Goal: Task Accomplishment & Management: Use online tool/utility

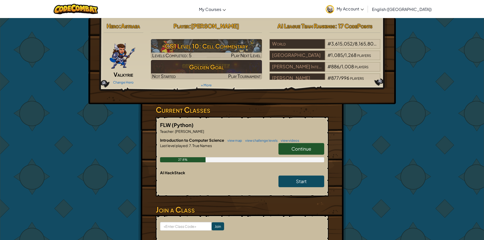
click at [303, 145] on link "Continue" at bounding box center [302, 149] width 46 height 12
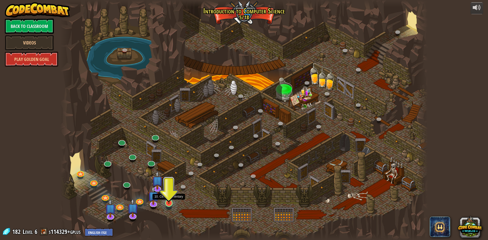
click at [164, 195] on img at bounding box center [169, 192] width 10 height 23
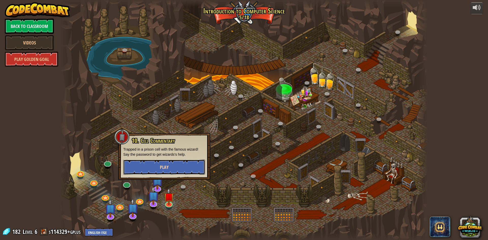
click at [172, 167] on button "Play" at bounding box center [164, 167] width 82 height 15
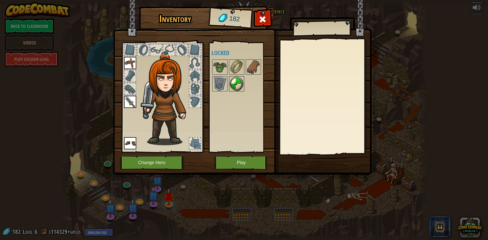
click at [235, 88] on img at bounding box center [237, 84] width 14 height 14
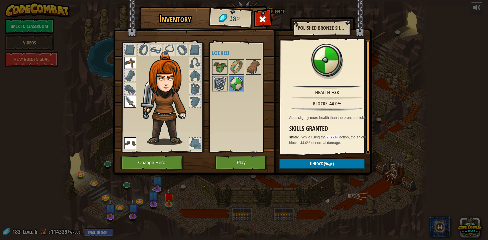
drag, startPoint x: 214, startPoint y: 87, endPoint x: 216, endPoint y: 89, distance: 2.9
click at [214, 87] on img at bounding box center [220, 84] width 14 height 14
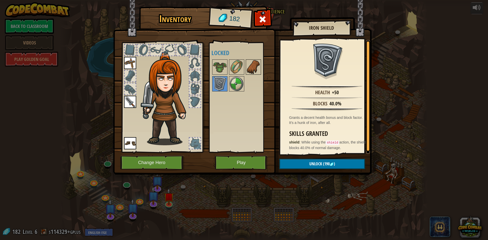
click at [255, 64] on img at bounding box center [253, 67] width 14 height 14
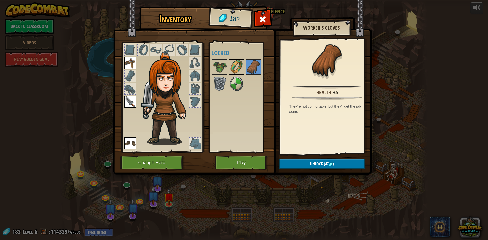
click at [244, 61] on div at bounding box center [236, 66] width 15 height 15
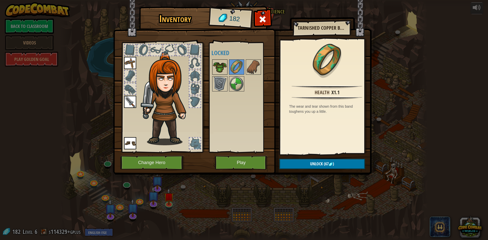
click at [218, 67] on img at bounding box center [220, 67] width 14 height 14
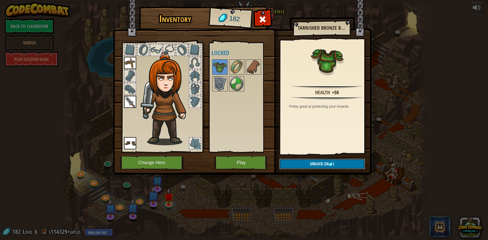
click at [327, 159] on button "Unlock (50 )" at bounding box center [322, 164] width 86 height 10
click at [305, 160] on button "Confirm" at bounding box center [322, 164] width 86 height 10
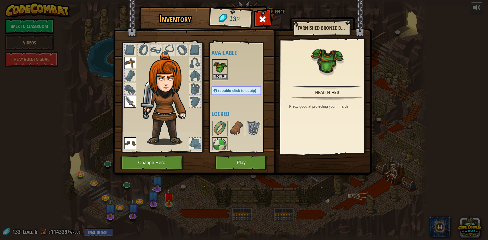
click at [216, 67] on img at bounding box center [220, 67] width 14 height 14
click at [215, 67] on img at bounding box center [220, 67] width 14 height 14
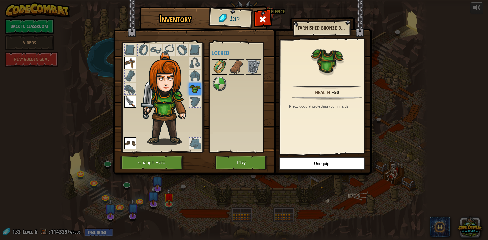
click at [214, 69] on img at bounding box center [220, 67] width 14 height 14
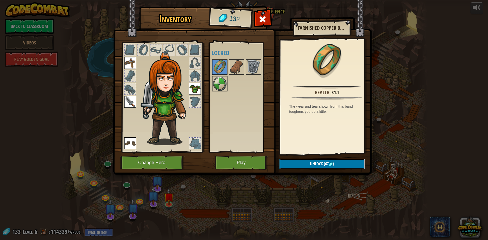
click at [330, 164] on img at bounding box center [331, 164] width 4 height 4
click at [330, 164] on button "Confirm" at bounding box center [322, 164] width 86 height 10
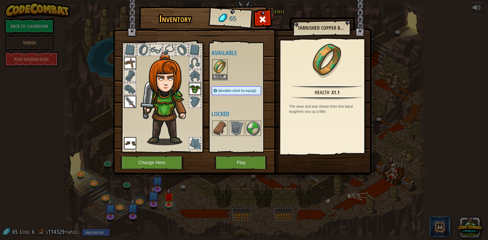
click at [222, 73] on img at bounding box center [220, 67] width 14 height 14
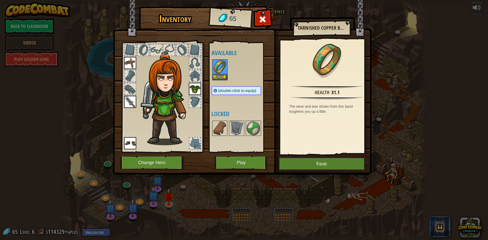
click at [222, 73] on img at bounding box center [220, 67] width 14 height 14
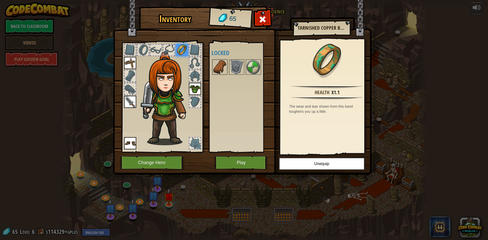
click at [224, 73] on img at bounding box center [220, 67] width 14 height 14
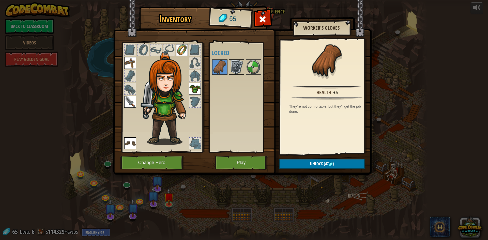
click at [237, 68] on img at bounding box center [237, 67] width 14 height 14
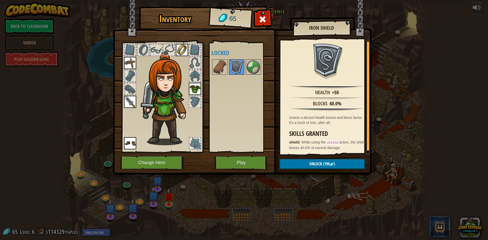
click at [244, 69] on div at bounding box center [236, 66] width 15 height 15
click at [254, 65] on img at bounding box center [253, 67] width 14 height 14
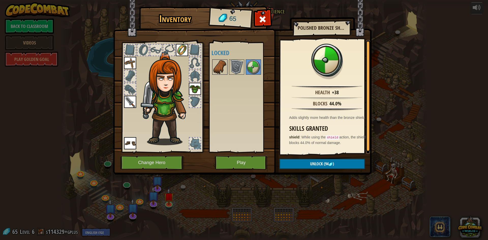
click at [227, 70] on div at bounding box center [219, 66] width 15 height 15
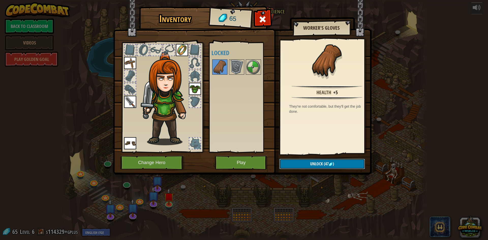
click at [317, 162] on span "Unlock" at bounding box center [316, 164] width 13 height 6
click at [317, 162] on button "Unlock (47 )" at bounding box center [322, 164] width 86 height 10
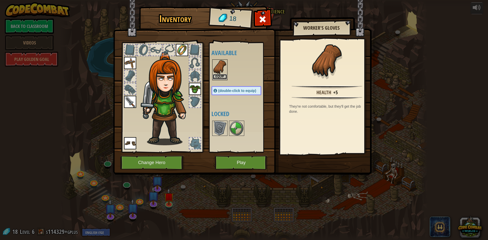
click at [214, 74] on button "Equip" at bounding box center [220, 76] width 14 height 5
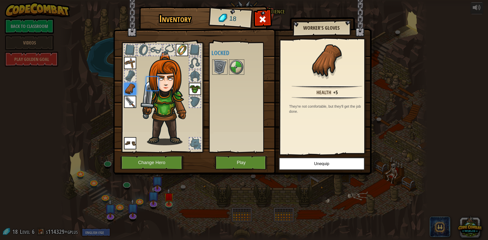
click at [214, 74] on div at bounding box center [219, 66] width 15 height 15
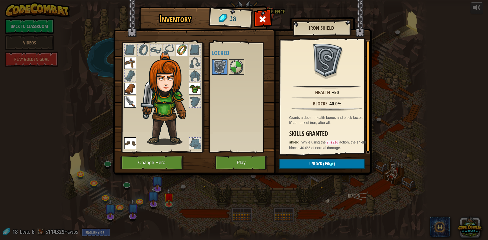
click at [201, 144] on div at bounding box center [162, 96] width 84 height 114
click at [195, 103] on div at bounding box center [194, 101] width 11 height 11
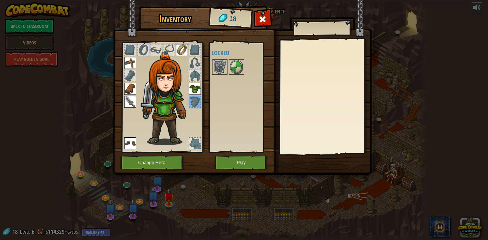
click at [195, 77] on div at bounding box center [194, 75] width 11 height 11
click at [191, 22] on h1 "Inventory" at bounding box center [175, 18] width 65 height 11
click at [141, 162] on button "Change Hero" at bounding box center [152, 163] width 65 height 14
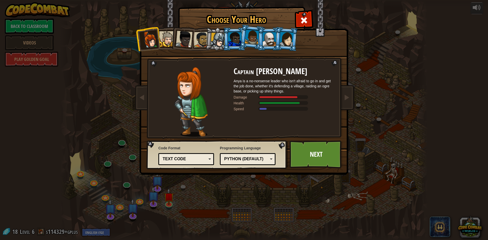
click at [287, 39] on div at bounding box center [287, 39] width 14 height 14
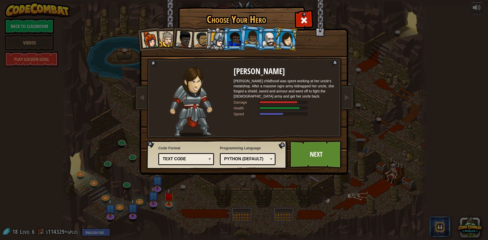
click at [266, 43] on div at bounding box center [269, 39] width 13 height 14
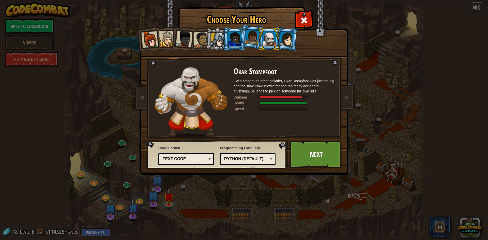
click at [247, 37] on div at bounding box center [252, 37] width 14 height 15
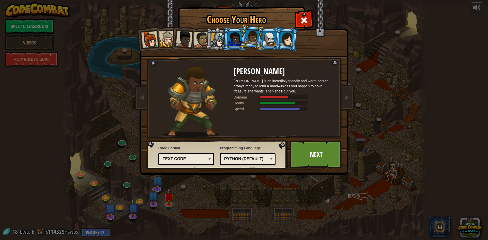
click at [233, 38] on div at bounding box center [234, 39] width 13 height 14
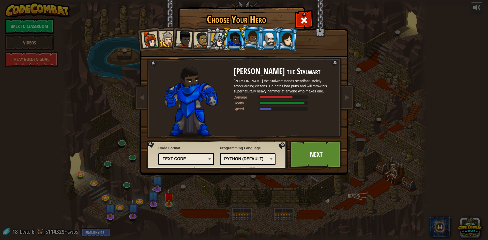
click at [212, 38] on div at bounding box center [218, 40] width 14 height 14
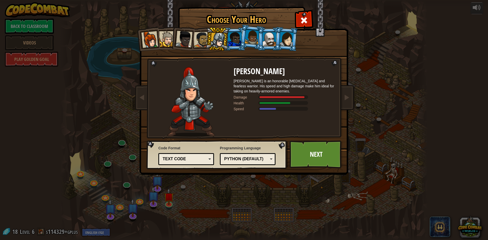
click at [192, 42] on li at bounding box center [182, 38] width 25 height 25
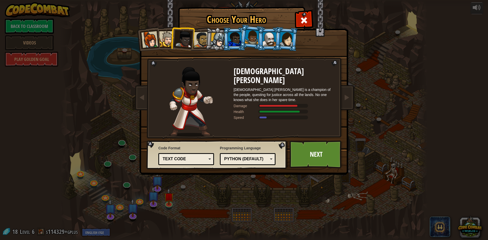
click at [171, 156] on div "Text code" at bounding box center [186, 159] width 49 height 8
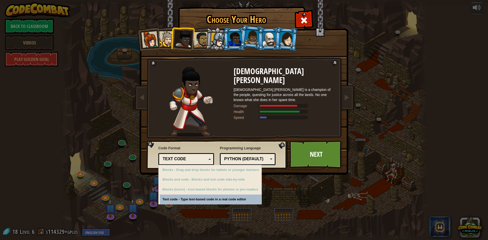
click at [264, 42] on div at bounding box center [269, 39] width 13 height 14
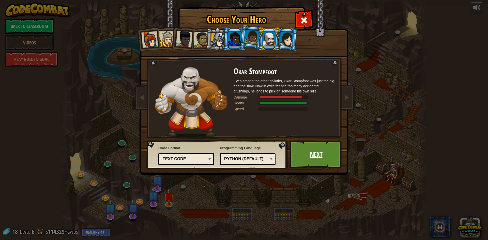
click at [308, 153] on link "Next" at bounding box center [316, 155] width 53 height 28
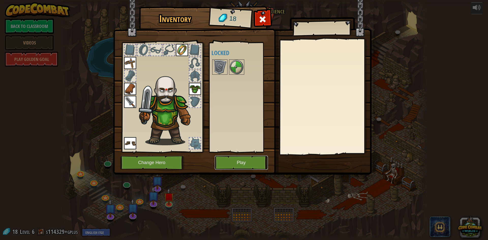
click at [238, 162] on button "Play" at bounding box center [241, 163] width 53 height 14
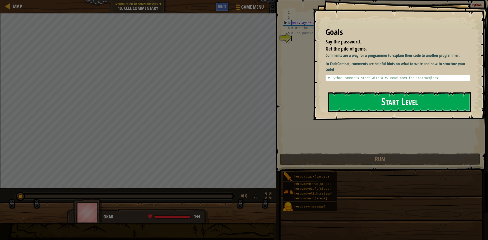
click at [371, 105] on button "Start Level" at bounding box center [399, 102] width 143 height 20
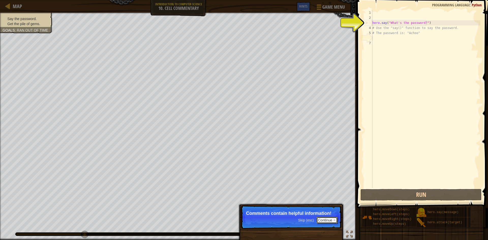
click at [326, 219] on button "Continue" at bounding box center [327, 220] width 21 height 7
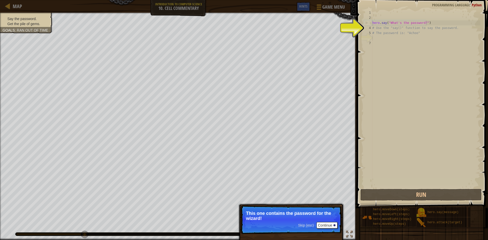
click at [322, 222] on p "Skip (esc) Continue This one contains the password for the wizard!" at bounding box center [291, 220] width 101 height 28
click at [325, 224] on button "Continue" at bounding box center [327, 225] width 21 height 7
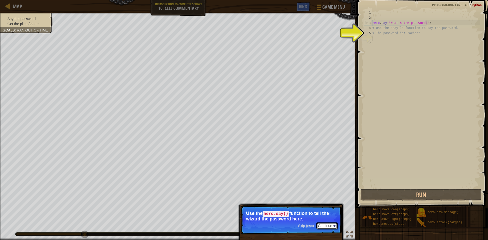
click at [326, 223] on button "Continue" at bounding box center [327, 226] width 21 height 7
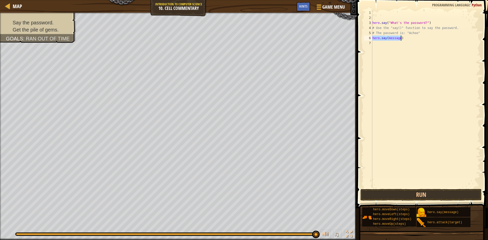
click at [397, 37] on div "hero . say ( "What's the password?" ) # Use the "say()" function to say the pas…" at bounding box center [425, 99] width 109 height 178
click at [399, 39] on div "hero . say ( "What's the password?" ) # Use the "say()" function to say the pas…" at bounding box center [425, 104] width 109 height 188
click at [417, 193] on button "Run" at bounding box center [420, 195] width 121 height 12
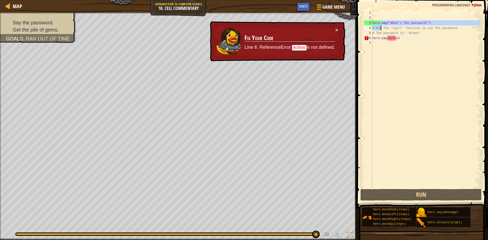
drag, startPoint x: 381, startPoint y: 23, endPoint x: 379, endPoint y: 32, distance: 8.8
click at [379, 32] on div "hero . say ( "What's the password?" ) # Use the "say()" function to say the pas…" at bounding box center [425, 104] width 109 height 188
type textarea "# Use the "say()" function to say the password. # The password is: "Achoo""
click at [373, 53] on div "hero . say ( "What's the password?" ) # Use the "say()" function to say the pas…" at bounding box center [425, 104] width 109 height 188
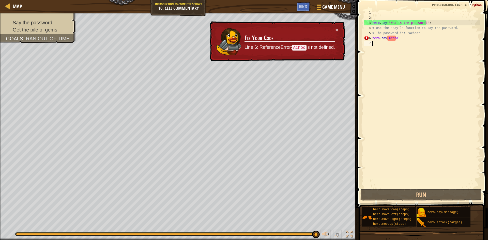
click at [400, 38] on div "hero . say ( "What's the password?" ) # Use the "say()" function to say the pas…" at bounding box center [425, 104] width 109 height 188
click at [309, 48] on p "Line 6: ReferenceError: Achoo is not defined." at bounding box center [290, 47] width 91 height 7
click at [299, 48] on code "Achoo" at bounding box center [299, 48] width 14 height 6
click at [418, 39] on div "hero . say ( "What's the password?" ) # Use the "say()" function to say the pas…" at bounding box center [425, 104] width 109 height 188
drag, startPoint x: 408, startPoint y: 40, endPoint x: 356, endPoint y: 38, distance: 51.2
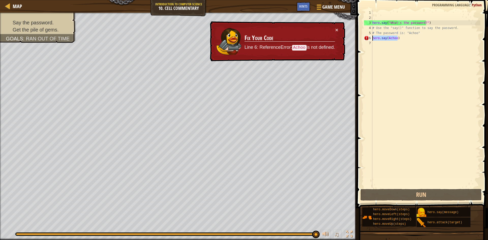
click at [356, 38] on div "hero.say(Achoo) 1 2 3 4 5 6 7 hero . say ( "What's the password?" ) # Use the "…" at bounding box center [421, 114] width 133 height 223
click at [395, 37] on div "hero . say ( "What's the password?" ) # Use the "say()" function to say the pas…" at bounding box center [425, 99] width 109 height 178
click at [396, 37] on div "hero . say ( "What's the password?" ) # Use the "say()" function to say the pas…" at bounding box center [425, 104] width 109 height 188
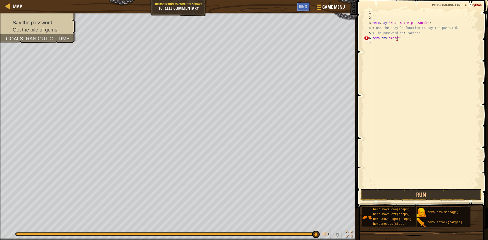
scroll to position [2, 2]
drag, startPoint x: 426, startPoint y: 23, endPoint x: 371, endPoint y: 23, distance: 54.2
click at [371, 23] on div "hero.say("Acho") 1 2 3 4 5 6 7 hero . say ( "What's the password?" ) # Use the …" at bounding box center [421, 99] width 117 height 178
type textarea "hero.say("What's the password?")"
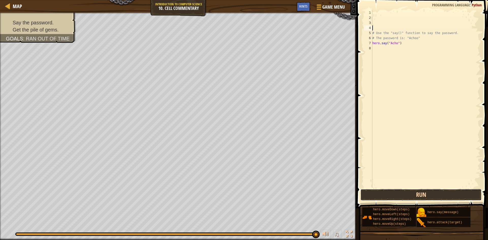
click at [442, 196] on button "Run" at bounding box center [420, 195] width 121 height 12
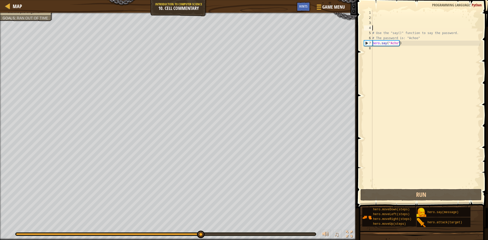
click at [395, 42] on div "# Use the "say()" function to say the password. # The password is: "Achoo" hero…" at bounding box center [425, 104] width 109 height 188
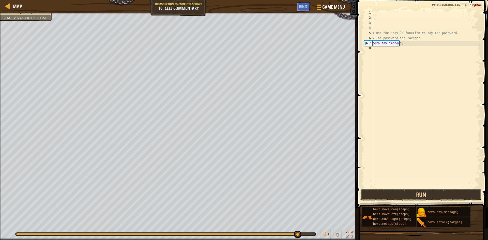
click at [391, 192] on button "Run" at bounding box center [420, 195] width 121 height 12
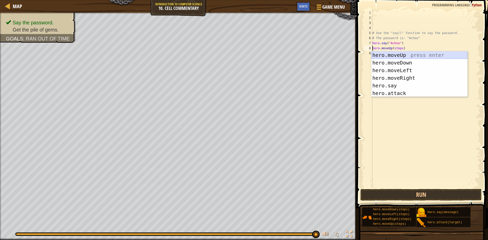
click at [411, 57] on div "hero.moveUp press enter hero.moveDown press enter hero.moveLeft press enter her…" at bounding box center [419, 81] width 96 height 61
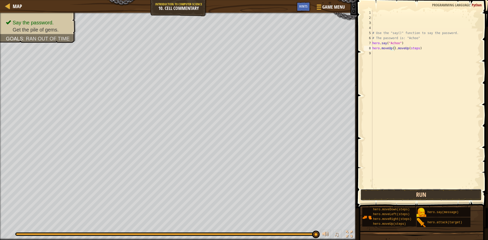
click at [422, 192] on button "Run" at bounding box center [420, 195] width 121 height 12
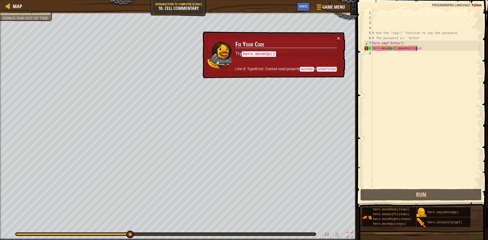
click at [416, 49] on div "# Use the "say()" function to say the password. # The password is: "Achoo" hero…" at bounding box center [425, 104] width 109 height 188
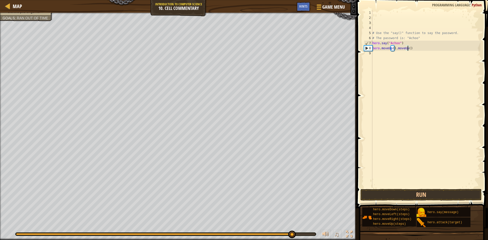
type textarea "hero.moveUp().moveUp(3)"
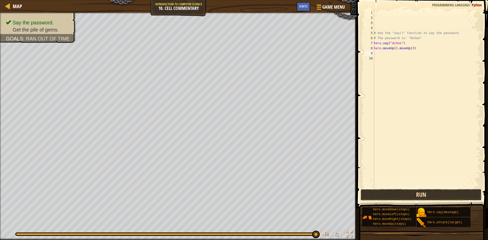
click at [401, 196] on button "Run" at bounding box center [420, 195] width 121 height 12
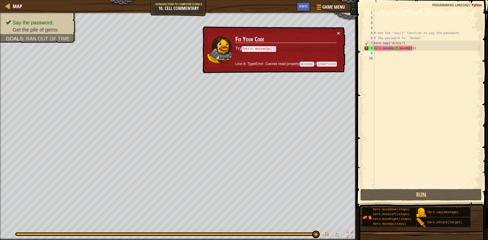
click at [338, 34] on button "×" at bounding box center [338, 33] width 3 height 5
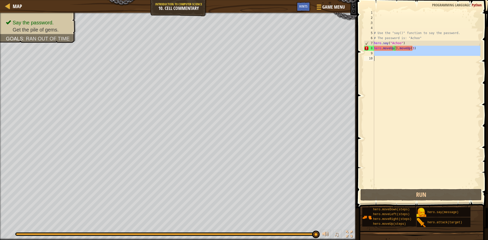
click at [343, 63] on div "Map Introduction to Computer Science 10. Cell Commentary Game Menu Done Hints 1…" at bounding box center [244, 120] width 488 height 240
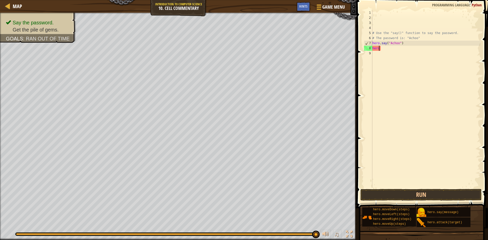
type textarea "h"
click at [400, 49] on div "# Use the "say()" function to say the password. # The password is: "Achoo" hero…" at bounding box center [425, 99] width 109 height 178
type textarea "hero.moveUp(3)"
click at [413, 195] on button "Run" at bounding box center [420, 195] width 121 height 12
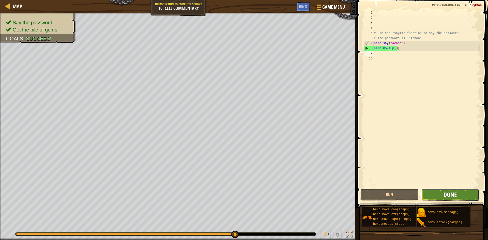
click at [451, 197] on span "Done" at bounding box center [450, 195] width 13 height 8
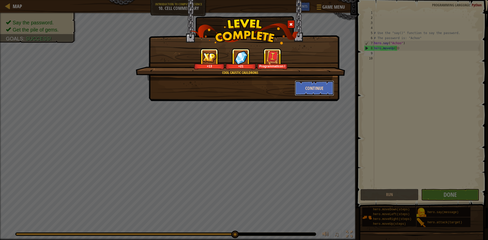
click at [320, 91] on button "Continue" at bounding box center [314, 88] width 39 height 15
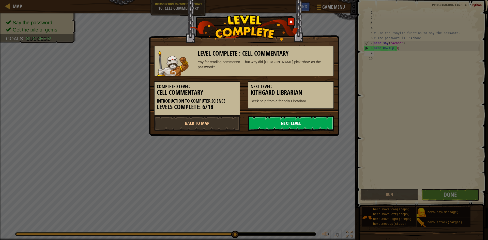
click at [314, 123] on link "Next Level" at bounding box center [291, 123] width 86 height 15
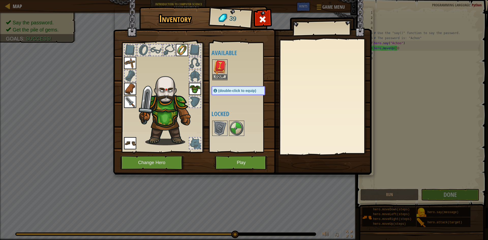
click at [218, 73] on img at bounding box center [220, 67] width 14 height 14
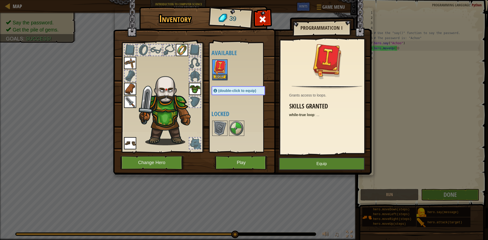
click at [218, 73] on img at bounding box center [220, 67] width 14 height 14
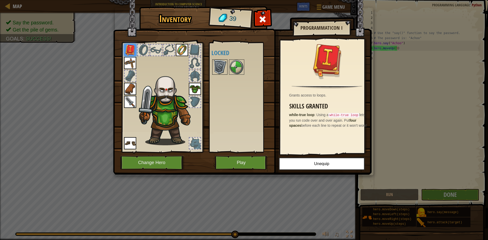
click at [220, 67] on img at bounding box center [220, 67] width 14 height 14
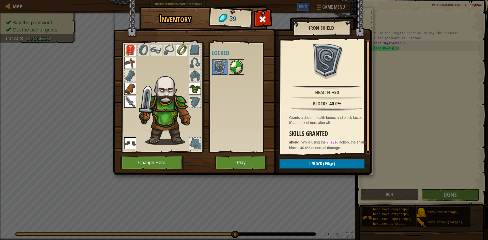
click at [233, 69] on img at bounding box center [237, 67] width 14 height 14
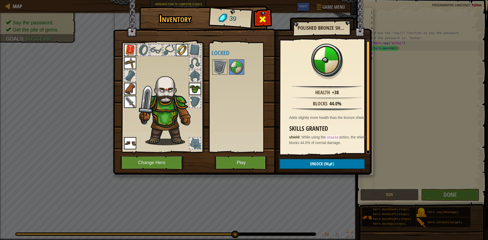
click at [263, 17] on span at bounding box center [263, 19] width 8 height 8
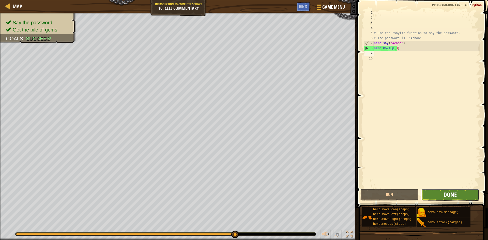
click at [446, 198] on span "Done" at bounding box center [450, 195] width 13 height 8
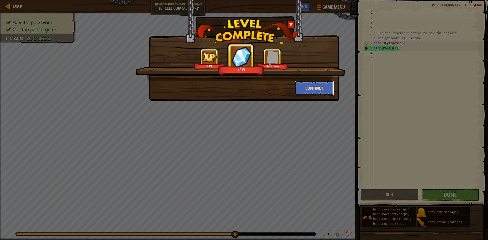
click at [312, 88] on button "Continue" at bounding box center [314, 88] width 39 height 15
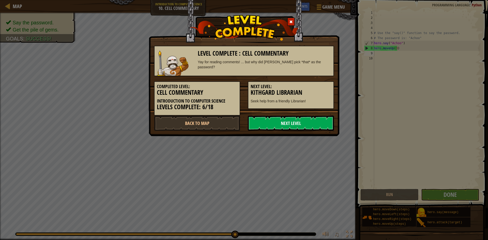
click at [300, 120] on link "Next Level" at bounding box center [291, 123] width 86 height 15
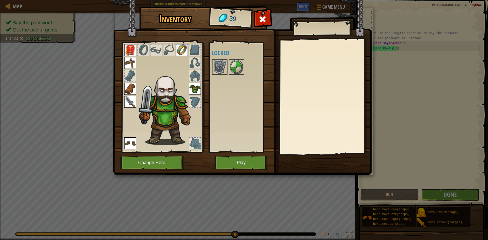
drag, startPoint x: 245, startPoint y: 156, endPoint x: 244, endPoint y: 160, distance: 4.7
click at [244, 160] on div "Inventory 39 Available Equip Equip Equip Equip Equip Equip Equip (double-click …" at bounding box center [244, 92] width 259 height 168
click at [245, 166] on button "Play" at bounding box center [241, 163] width 53 height 14
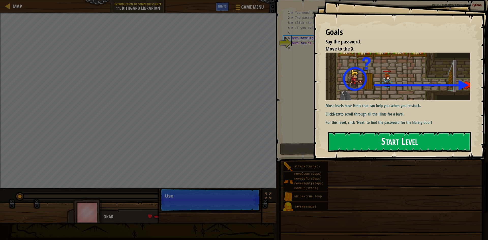
click at [360, 141] on button "Start Level" at bounding box center [399, 142] width 143 height 20
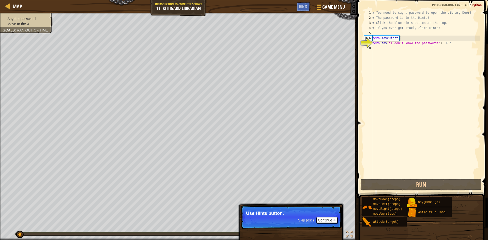
click at [432, 43] on div "# You need to say a password to open the Library Door! # The password is in the…" at bounding box center [425, 99] width 109 height 178
click at [326, 220] on button "Continue" at bounding box center [327, 220] width 21 height 7
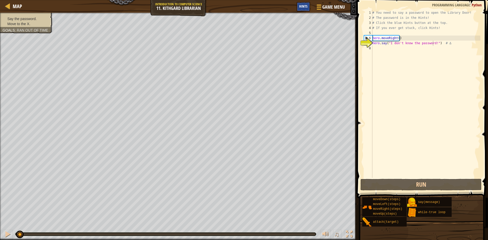
click at [301, 6] on span "Hints" at bounding box center [303, 6] width 8 height 5
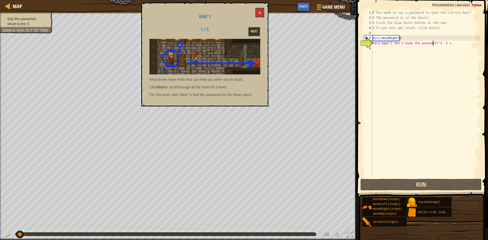
click at [255, 29] on button "Next" at bounding box center [254, 31] width 12 height 9
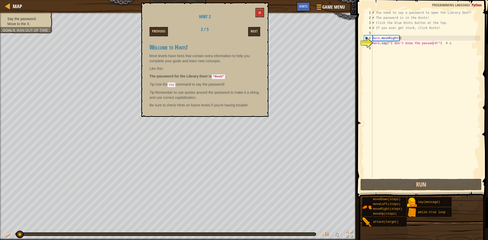
click at [264, 15] on div "Hint 2 Previous 2 / 5 Next Welcome to Hints! Most levels have hints that contai…" at bounding box center [204, 60] width 127 height 114
click at [433, 43] on div "# You need to say a password to open the Library Door! # The password is in the…" at bounding box center [425, 99] width 109 height 178
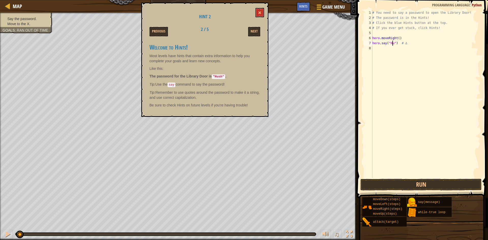
scroll to position [2, 2]
click at [398, 38] on div "# You need to say a password to open the Library Door! # The password is in the…" at bounding box center [425, 99] width 109 height 178
type textarea "hero.moveRight(1)"
drag, startPoint x: 388, startPoint y: 177, endPoint x: 387, endPoint y: 179, distance: 2.7
click at [387, 179] on div "hero.moveRight(1) 1 2 3 4 5 6 7 8 # You need to say a password to open the Libr…" at bounding box center [421, 109] width 133 height 213
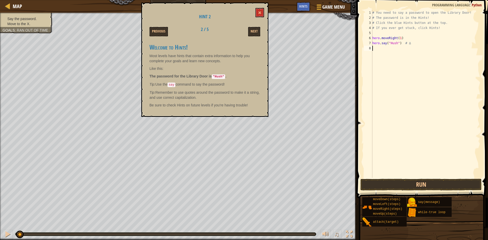
scroll to position [2, 0]
click at [388, 188] on button "Run" at bounding box center [420, 185] width 121 height 12
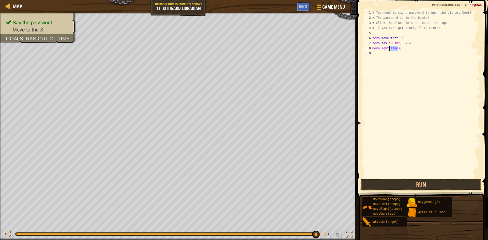
drag, startPoint x: 397, startPoint y: 49, endPoint x: 389, endPoint y: 49, distance: 8.2
click at [389, 49] on div "# You need to say a password to open the Library Door! # The password is in the…" at bounding box center [425, 99] width 109 height 178
type textarea "moveRight(1)"
click at [378, 184] on button "Run" at bounding box center [420, 185] width 121 height 12
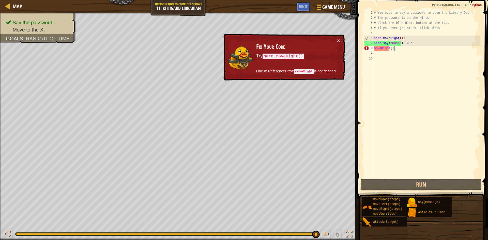
click at [404, 46] on div "# You need to say a password to open the Library Door! # The password is in the…" at bounding box center [427, 99] width 108 height 178
drag, startPoint x: 370, startPoint y: 48, endPoint x: 370, endPoint y: 53, distance: 5.1
type textarea "moveRight(1)"
drag, startPoint x: 401, startPoint y: 47, endPoint x: 363, endPoint y: 64, distance: 41.8
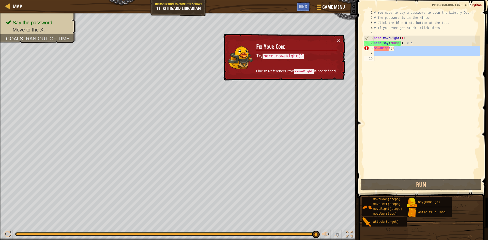
click at [362, 64] on div "1 2 3 4 5 6 7 8 9 10 # You need to say a password to open the Library Door! # T…" at bounding box center [421, 109] width 133 height 213
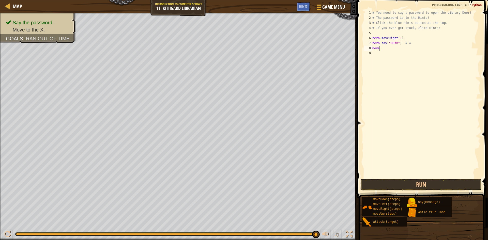
type textarea "m"
click at [397, 49] on div "# You need to say a password to open the Library Door! # The password is in the…" at bounding box center [425, 94] width 109 height 168
click at [397, 49] on div "# You need to say a password to open the Library Door! # The password is in the…" at bounding box center [425, 99] width 109 height 178
type textarea "moveRight(2)"
drag, startPoint x: 430, startPoint y: 178, endPoint x: 426, endPoint y: 183, distance: 6.8
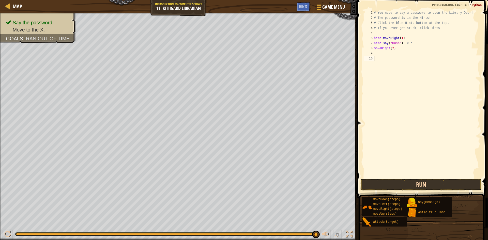
click at [430, 178] on div "1 2 3 4 5 6 7 8 9 10 # You need to say a password to open the Library Door! # T…" at bounding box center [421, 109] width 133 height 213
click at [431, 183] on button "Run" at bounding box center [420, 185] width 121 height 12
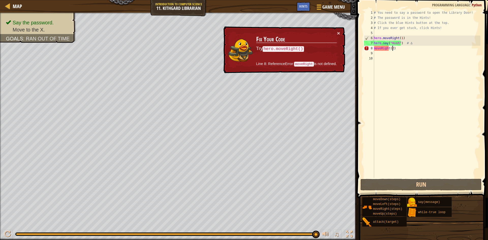
click at [392, 48] on div "# You need to say a password to open the Library Door! # The password is in the…" at bounding box center [427, 99] width 108 height 178
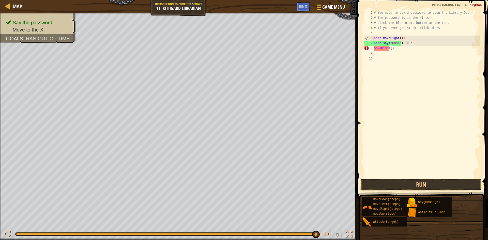
scroll to position [2, 2]
click at [384, 182] on button "Run" at bounding box center [420, 185] width 121 height 12
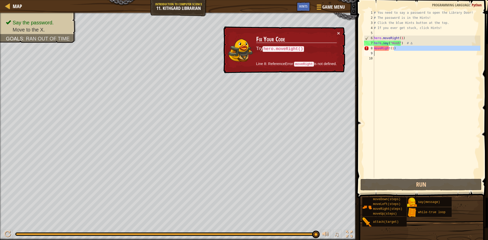
drag, startPoint x: 399, startPoint y: 49, endPoint x: 371, endPoint y: 51, distance: 27.8
click at [371, 51] on div "moveRight(1) 1 2 3 4 5 6 7 8 9 10 # You need to say a password to open the Libr…" at bounding box center [421, 94] width 117 height 168
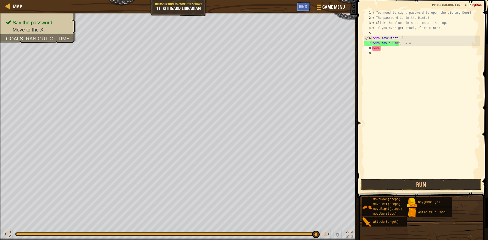
scroll to position [2, 0]
type textarea "m"
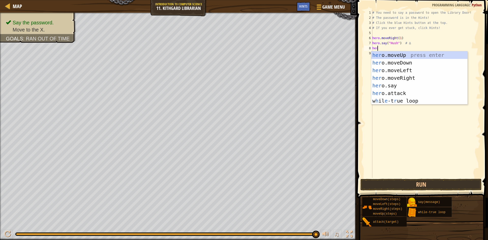
type textarea "hero"
click at [389, 79] on div "hero .moveUp press enter hero .moveDown press enter hero .moveLeft press enter …" at bounding box center [419, 85] width 96 height 69
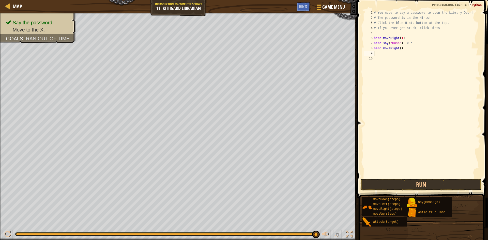
scroll to position [2, 0]
click at [399, 48] on div "# You need to say a password to open the Library Door! # The password is in the…" at bounding box center [427, 99] width 108 height 178
type textarea "hero.moveRight(2)"
drag, startPoint x: 380, startPoint y: 180, endPoint x: 377, endPoint y: 181, distance: 3.4
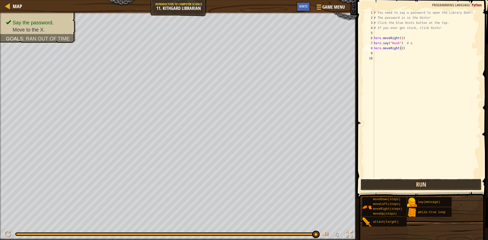
click at [379, 181] on button "Run" at bounding box center [420, 185] width 121 height 12
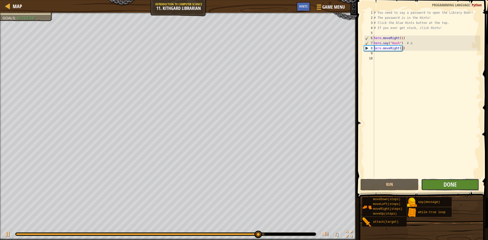
click at [439, 188] on button "Done" at bounding box center [450, 185] width 58 height 12
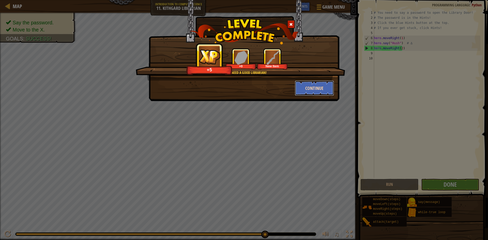
click at [311, 92] on button "Continue" at bounding box center [314, 88] width 39 height 15
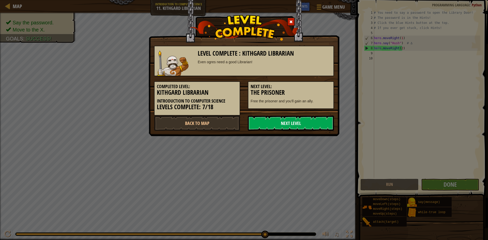
click at [257, 123] on link "Next Level" at bounding box center [291, 123] width 86 height 15
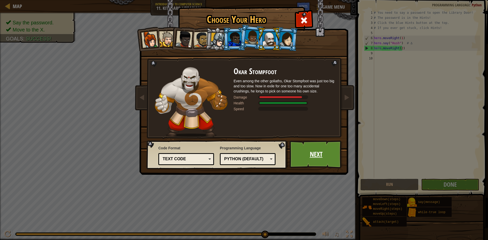
click at [330, 144] on link "Next" at bounding box center [316, 155] width 53 height 28
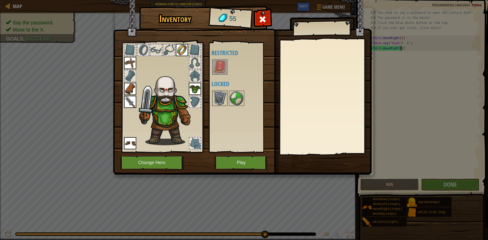
click at [219, 98] on img at bounding box center [220, 98] width 14 height 14
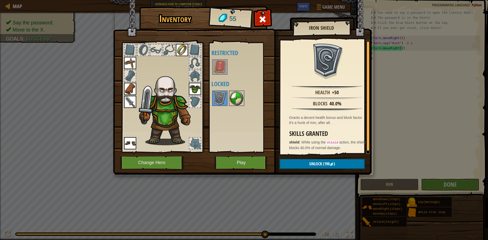
click at [233, 98] on img at bounding box center [237, 98] width 14 height 14
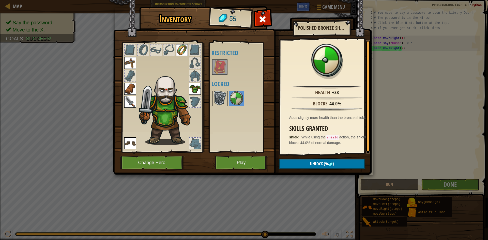
click at [224, 104] on img at bounding box center [220, 98] width 14 height 14
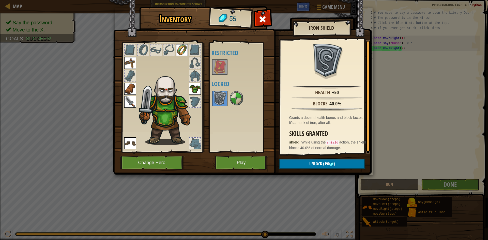
click at [134, 99] on img at bounding box center [130, 102] width 12 height 12
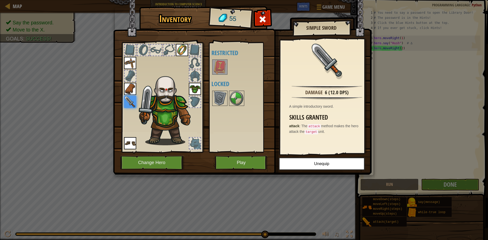
click at [131, 93] on img at bounding box center [130, 89] width 12 height 12
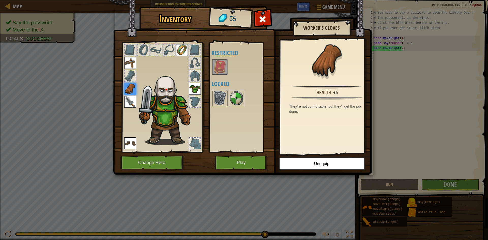
click at [133, 82] on img at bounding box center [164, 102] width 79 height 87
click at [136, 77] on div at bounding box center [130, 76] width 12 height 12
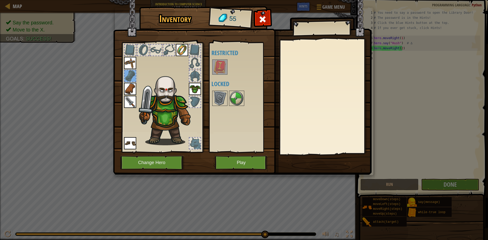
click at [122, 55] on div at bounding box center [162, 96] width 84 height 114
click at [130, 66] on img at bounding box center [130, 63] width 12 height 12
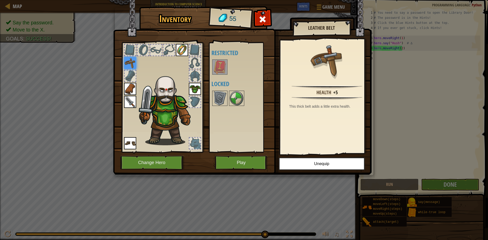
click at [132, 48] on div at bounding box center [130, 49] width 11 height 11
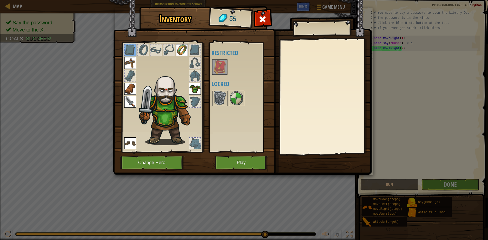
click at [124, 69] on img at bounding box center [130, 63] width 12 height 12
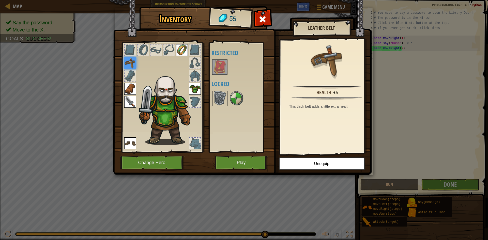
click at [141, 48] on div at bounding box center [143, 49] width 11 height 11
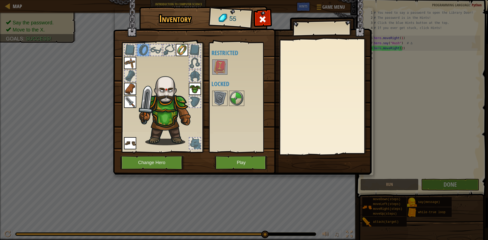
click at [156, 47] on div at bounding box center [156, 49] width 11 height 11
click at [173, 53] on div at bounding box center [168, 49] width 11 height 11
click at [179, 49] on img at bounding box center [182, 50] width 12 height 12
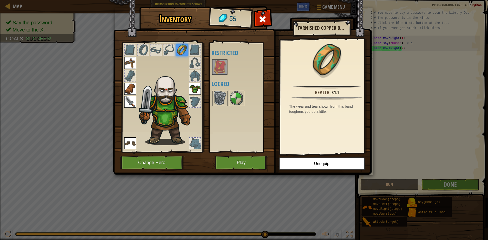
click at [195, 49] on div at bounding box center [194, 49] width 11 height 11
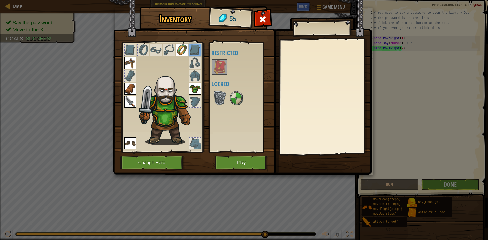
click at [194, 65] on div at bounding box center [194, 62] width 11 height 11
click at [197, 46] on div at bounding box center [194, 49] width 11 height 11
click at [224, 66] on img at bounding box center [220, 67] width 14 height 14
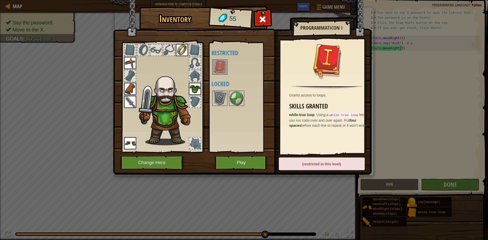
click at [193, 63] on div at bounding box center [194, 62] width 11 height 11
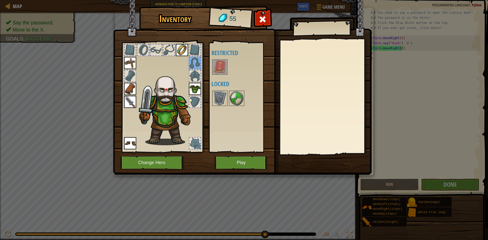
click at [199, 73] on div at bounding box center [194, 75] width 11 height 11
click at [192, 99] on div at bounding box center [194, 101] width 11 height 11
click at [198, 139] on div at bounding box center [194, 143] width 11 height 11
click at [230, 164] on button "Play" at bounding box center [241, 163] width 53 height 14
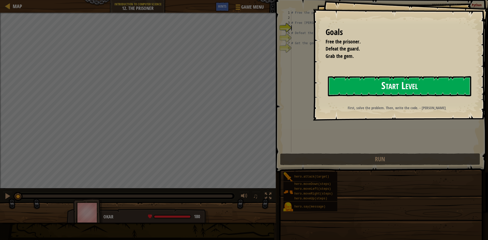
click at [345, 90] on button "Start Level" at bounding box center [399, 86] width 143 height 20
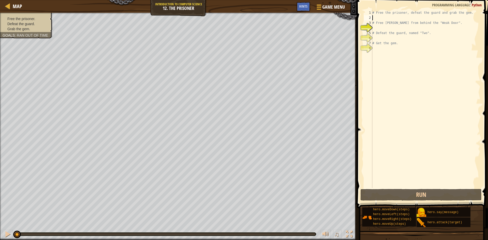
click at [375, 19] on div "# Free the prisoner, defeat the guard and grab the gem. # Free [PERSON_NAME] fr…" at bounding box center [425, 104] width 109 height 188
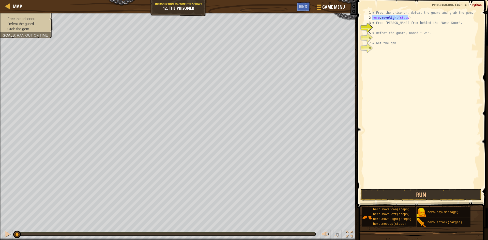
click at [402, 17] on div "# Free the prisoner, defeat the guard and grab the gem. hero . moveRight ( step…" at bounding box center [425, 99] width 109 height 178
click at [405, 19] on div "# Free the prisoner, defeat the guard and grab the gem. hero . moveRight ( step…" at bounding box center [425, 104] width 109 height 188
click at [404, 19] on div "# Free the prisoner, defeat the guard and grab the gem. hero . moveRight ( step…" at bounding box center [425, 104] width 109 height 188
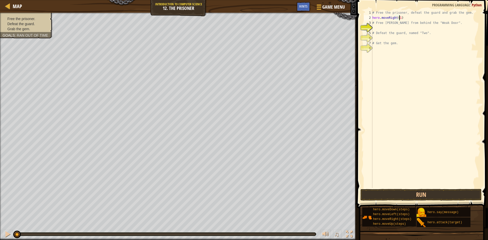
scroll to position [2, 2]
type textarea "# Free [PERSON_NAME].moveDown(steps)from behind the "Weak Door"."
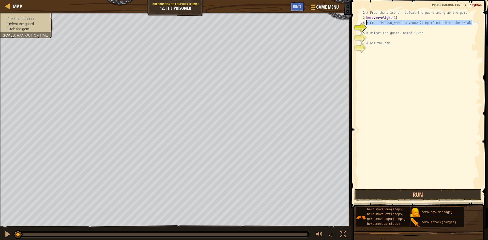
drag, startPoint x: 474, startPoint y: 21, endPoint x: 367, endPoint y: 25, distance: 107.1
click at [367, 25] on div "# Free the prisoner, defeat the guard and grab the gem. hero . moveRight ( 1 ) …" at bounding box center [422, 104] width 115 height 188
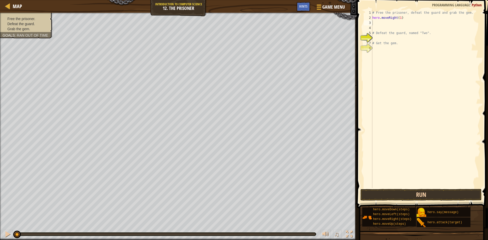
drag, startPoint x: 385, startPoint y: 207, endPoint x: 398, endPoint y: 191, distance: 20.9
click at [396, 175] on div "Hints Videos 1 2 3 4 5 6 7 8 # Free the prisoner, defeat the guard and grab the…" at bounding box center [421, 119] width 133 height 238
click at [404, 23] on div "# Free the prisoner, defeat the guard and grab the gem. hero . moveRight ( 1 ) …" at bounding box center [425, 104] width 109 height 188
type textarea "hero.moveDown(1)"
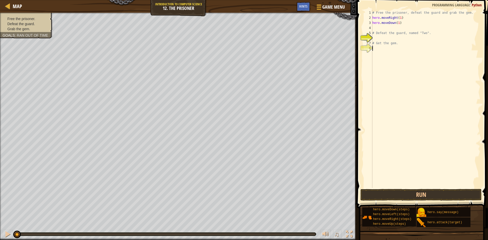
click at [412, 61] on div "# Free the prisoner, defeat the guard and grab the gem. hero . moveRight ( 1 ) …" at bounding box center [425, 104] width 109 height 188
click at [400, 28] on div "# Free the prisoner, defeat the guard and grab the gem. hero . moveRight ( 1 ) …" at bounding box center [425, 99] width 109 height 178
click at [400, 28] on div "# Free the prisoner, defeat the guard and grab the gem. hero . moveRight ( 1 ) …" at bounding box center [425, 104] width 109 height 188
click at [402, 29] on div "# Free the prisoner, defeat the guard and grab the gem. hero . moveRight ( 1 ) …" at bounding box center [425, 104] width 109 height 188
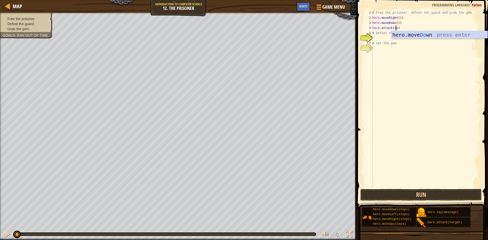
scroll to position [2, 2]
click at [418, 194] on button "Run" at bounding box center [420, 195] width 121 height 12
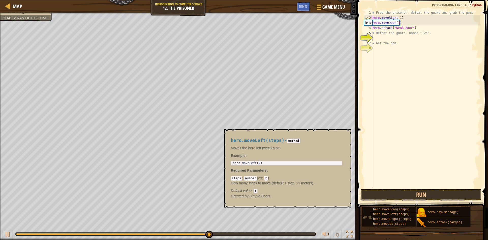
scroll to position [2, 3]
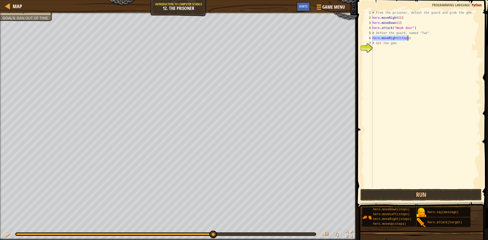
click at [406, 38] on div "# Free the prisoner, defeat the guard and grab the gem. hero . moveRight ( 1 ) …" at bounding box center [425, 99] width 109 height 178
click at [407, 39] on div "# Free the prisoner, defeat the guard and grab the gem. hero . moveRight ( 1 ) …" at bounding box center [425, 104] width 109 height 188
click at [404, 39] on div "# Free the prisoner, defeat the guard and grab the gem. hero . moveRight ( 1 ) …" at bounding box center [425, 104] width 109 height 188
click at [405, 39] on div "# Free the prisoner, defeat the guard and grab the gem. hero . moveRight ( 1 ) …" at bounding box center [425, 104] width 109 height 188
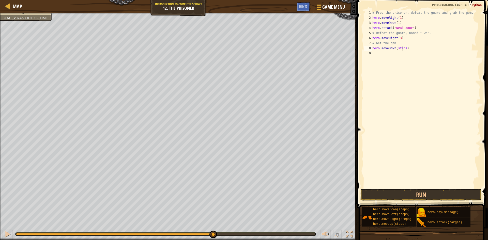
click at [402, 49] on div "# Free the prisoner, defeat the guard and grab the gem. hero . moveRight ( 1 ) …" at bounding box center [425, 104] width 109 height 188
click at [405, 49] on div "# Free the prisoner, defeat the guard and grab the gem. hero . moveRight ( 1 ) …" at bounding box center [425, 104] width 109 height 188
click at [404, 50] on div "# Free the prisoner, defeat the guard and grab the gem. hero . moveRight ( 1 ) …" at bounding box center [425, 104] width 109 height 188
click at [400, 49] on div "# Free the prisoner, defeat the guard and grab the gem. hero . moveRight ( 1 ) …" at bounding box center [425, 104] width 109 height 188
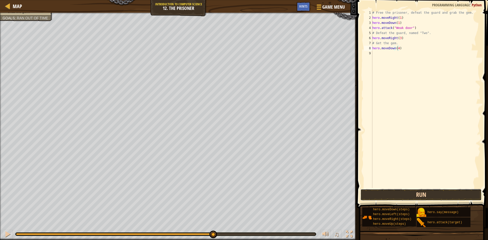
click at [396, 196] on button "Run" at bounding box center [420, 195] width 121 height 12
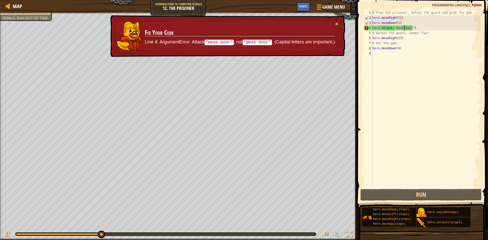
click at [404, 29] on div "# Free the prisoner, defeat the guard and grab the gem. hero . moveRight ( 1 ) …" at bounding box center [425, 104] width 109 height 188
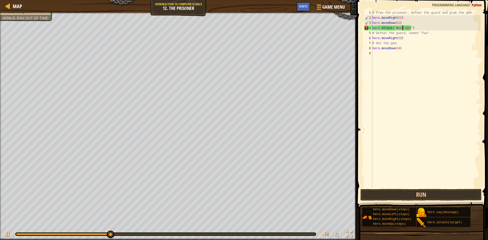
scroll to position [2, 3]
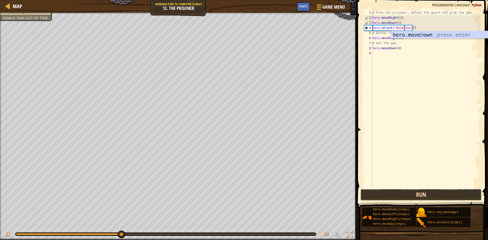
click at [407, 191] on button "Run" at bounding box center [420, 195] width 121 height 12
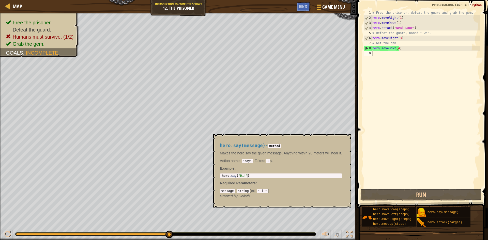
scroll to position [2, 2]
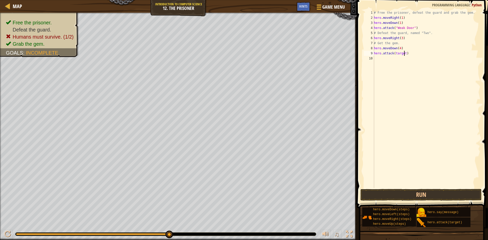
click at [403, 54] on div "# Free the prisoner, defeat the guard and grab the gem. hero . moveRight ( 1 ) …" at bounding box center [427, 104] width 108 height 188
click at [403, 195] on button "Run" at bounding box center [420, 195] width 121 height 12
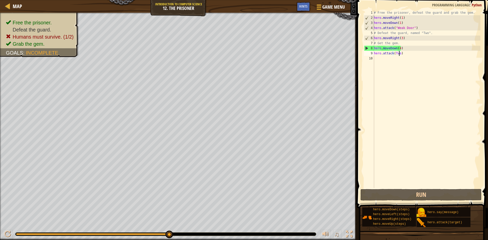
click at [400, 38] on div "# Free the prisoner, defeat the guard and grab the gem. hero . moveRight ( 1 ) …" at bounding box center [427, 104] width 108 height 188
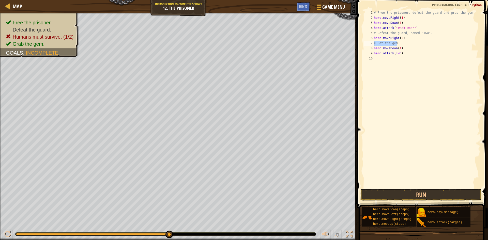
drag, startPoint x: 397, startPoint y: 44, endPoint x: 379, endPoint y: 48, distance: 18.4
click at [374, 44] on div "hero.moveRight(2) 1 2 3 4 5 6 7 8 9 10 # Free the prisoner, defeat the guard an…" at bounding box center [421, 99] width 117 height 178
type textarea "# Get the gem."
click at [402, 43] on div "# Free the prisoner, defeat the guard and grab the gem. hero . moveRight ( 1 ) …" at bounding box center [427, 99] width 108 height 178
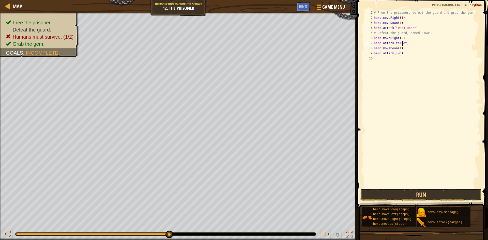
click at [402, 43] on div "# Free the prisoner, defeat the guard and grab the gem. hero . moveRight ( 1 ) …" at bounding box center [427, 104] width 108 height 188
click at [435, 192] on button "Run" at bounding box center [420, 195] width 121 height 12
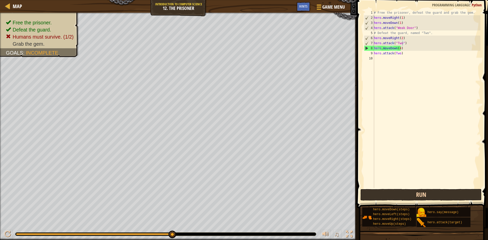
drag, startPoint x: 487, startPoint y: 147, endPoint x: 439, endPoint y: 190, distance: 64.3
click at [440, 189] on span at bounding box center [422, 96] width 135 height 223
click at [430, 194] on button "Run" at bounding box center [420, 195] width 121 height 12
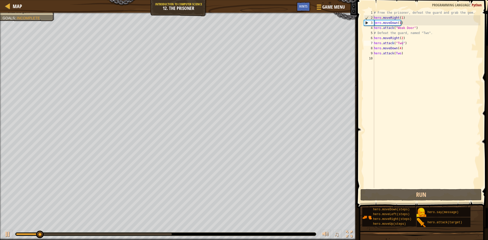
click at [433, 189] on span at bounding box center [422, 96] width 135 height 223
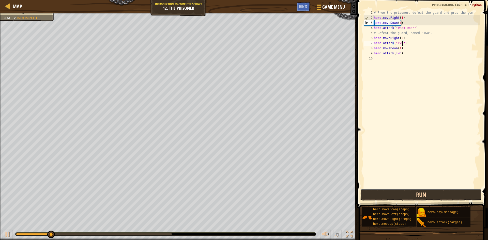
click at [429, 193] on button "Run" at bounding box center [420, 195] width 121 height 12
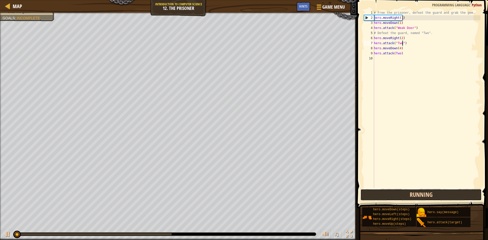
click at [429, 193] on button "Running" at bounding box center [420, 195] width 121 height 12
click at [429, 193] on button "Run" at bounding box center [420, 195] width 121 height 12
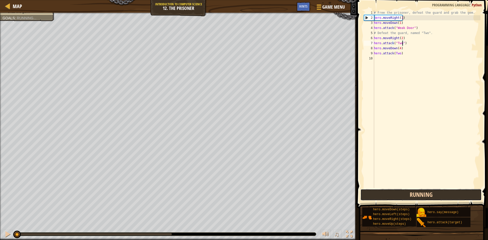
click at [429, 192] on button "Running" at bounding box center [420, 195] width 121 height 12
click at [429, 192] on button "Run" at bounding box center [420, 195] width 121 height 12
click at [430, 191] on button "Run" at bounding box center [420, 195] width 121 height 12
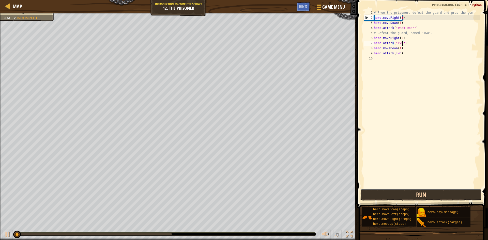
click at [430, 191] on button "Run" at bounding box center [420, 195] width 121 height 12
click at [429, 191] on button "Run" at bounding box center [420, 195] width 121 height 12
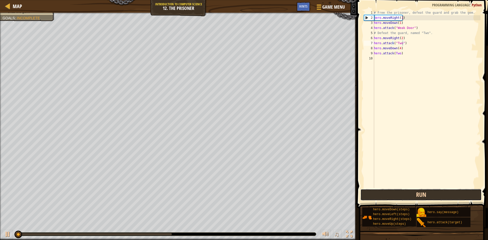
click at [429, 191] on button "Run" at bounding box center [420, 195] width 121 height 12
click at [426, 191] on button "Run" at bounding box center [420, 195] width 121 height 12
click at [426, 189] on button "Run" at bounding box center [420, 195] width 121 height 12
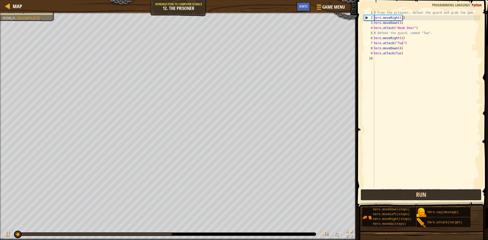
click at [426, 189] on button "Run" at bounding box center [420, 195] width 121 height 12
click at [427, 189] on button "Run" at bounding box center [420, 195] width 121 height 12
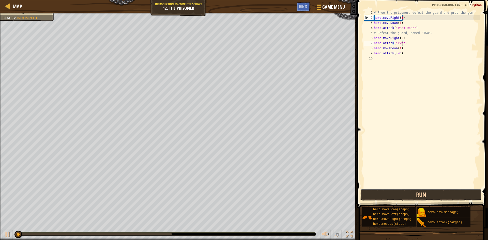
click at [427, 189] on button "Run" at bounding box center [420, 195] width 121 height 12
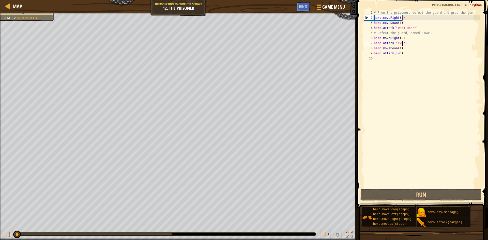
click at [427, 189] on span at bounding box center [422, 96] width 135 height 223
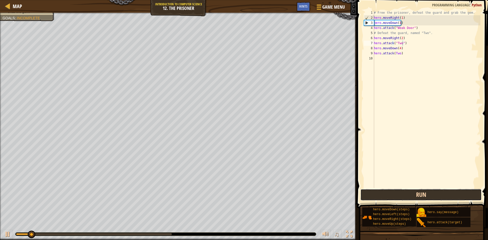
click at [417, 196] on button "Run" at bounding box center [420, 195] width 121 height 12
click at [418, 196] on button "Run" at bounding box center [420, 195] width 121 height 12
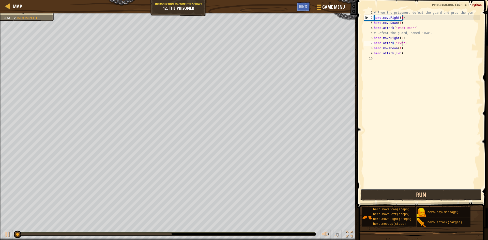
click at [418, 196] on button "Run" at bounding box center [420, 195] width 121 height 12
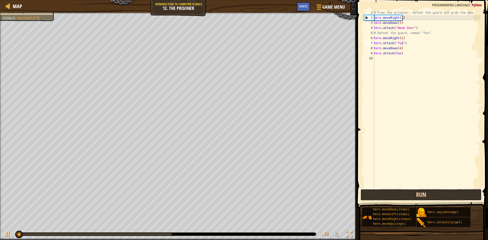
click at [418, 196] on button "Run" at bounding box center [420, 195] width 121 height 12
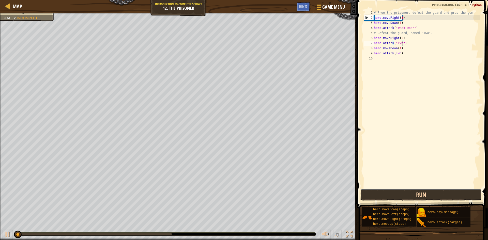
click at [418, 196] on button "Run" at bounding box center [420, 195] width 121 height 12
click at [419, 196] on button "Run" at bounding box center [420, 195] width 121 height 12
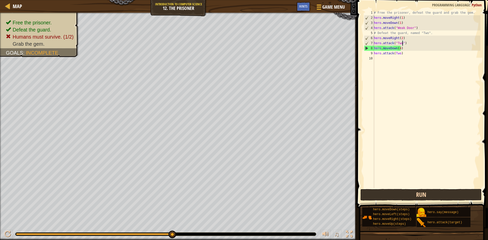
type textarea "hero.attack("Two""
